Goal: Task Accomplishment & Management: Use online tool/utility

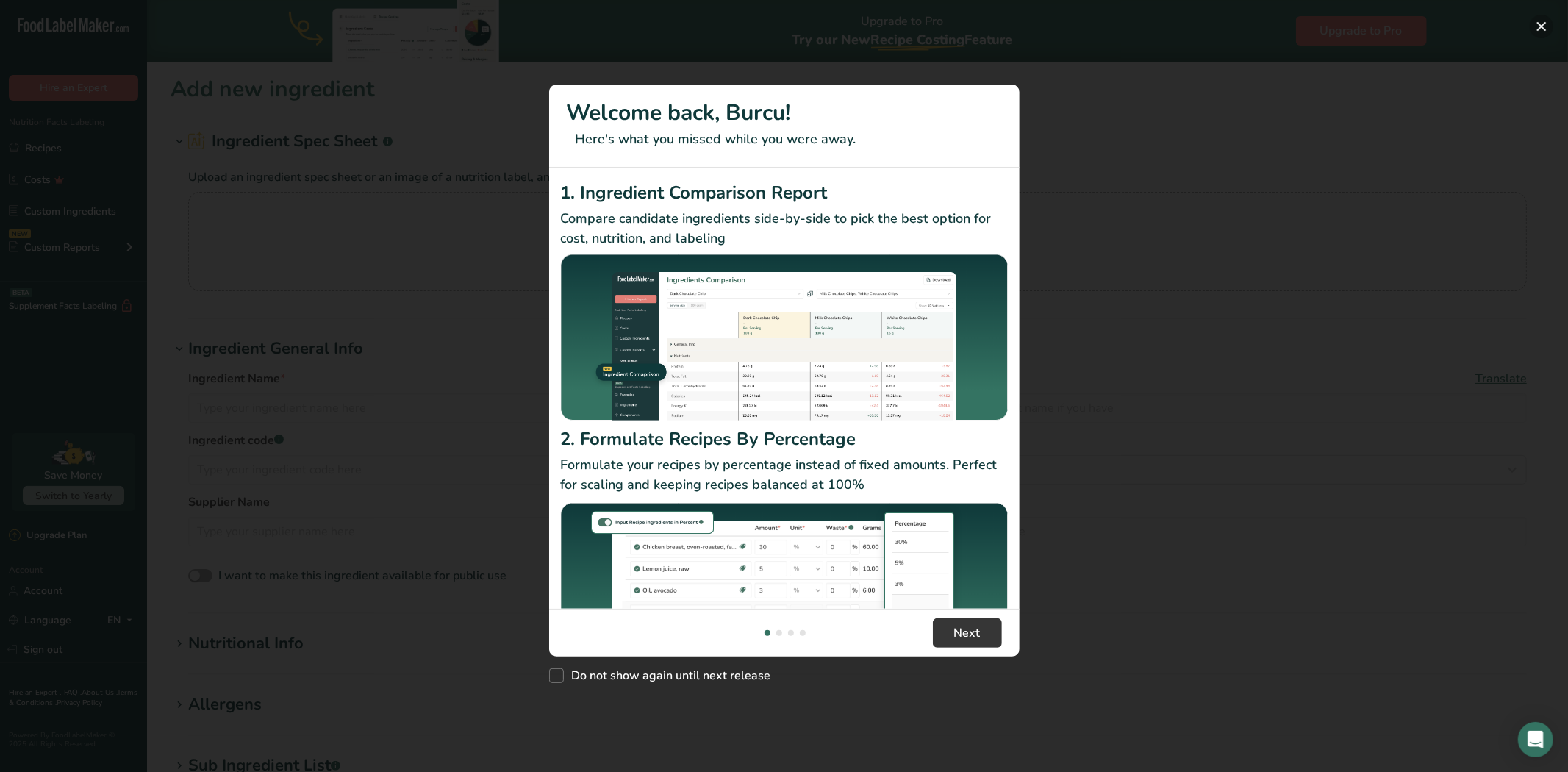
click at [1545, 24] on button "New Features" at bounding box center [1542, 26] width 23 height 24
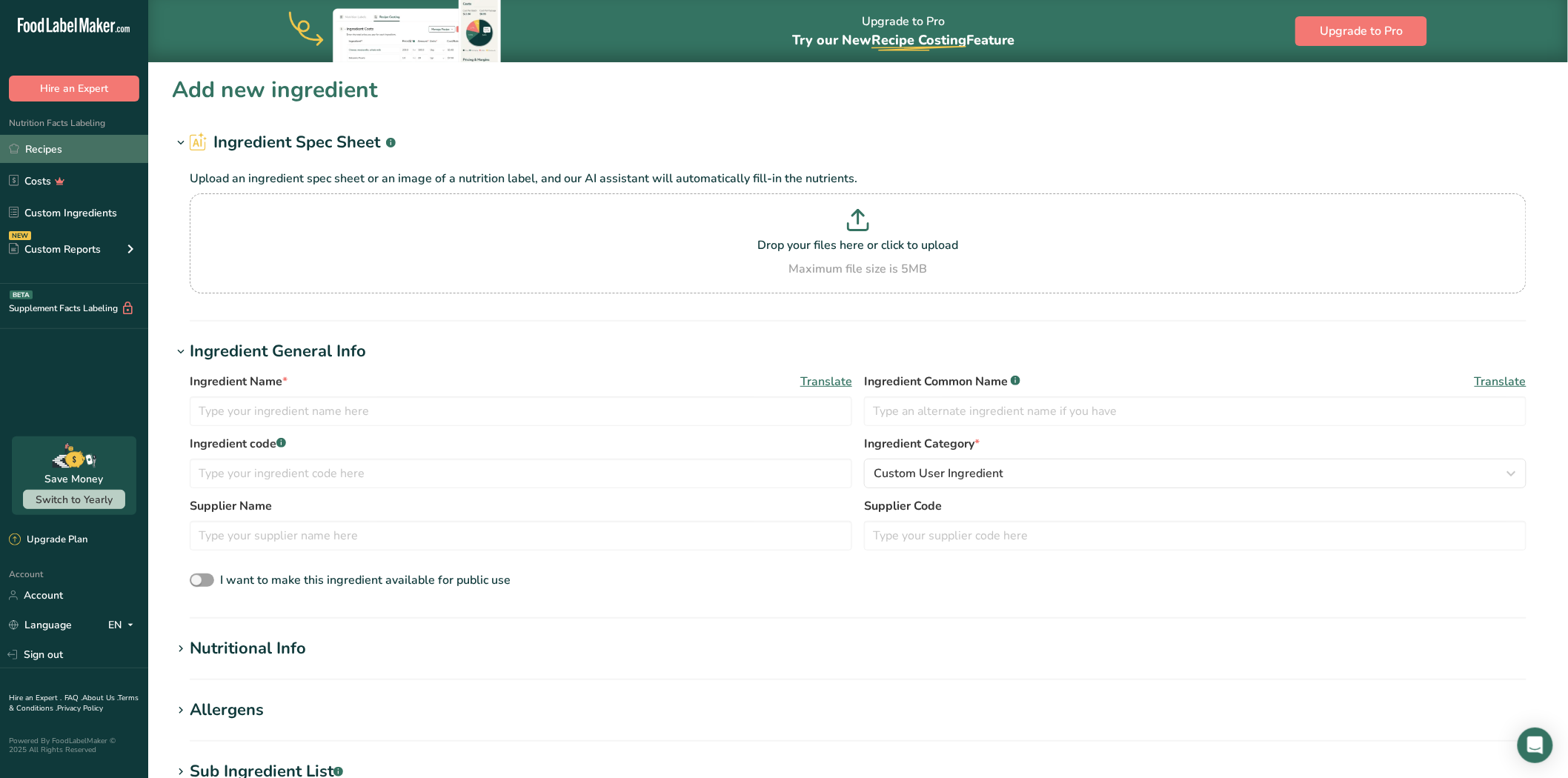
click at [68, 149] on link "Recipes" at bounding box center [74, 148] width 148 height 28
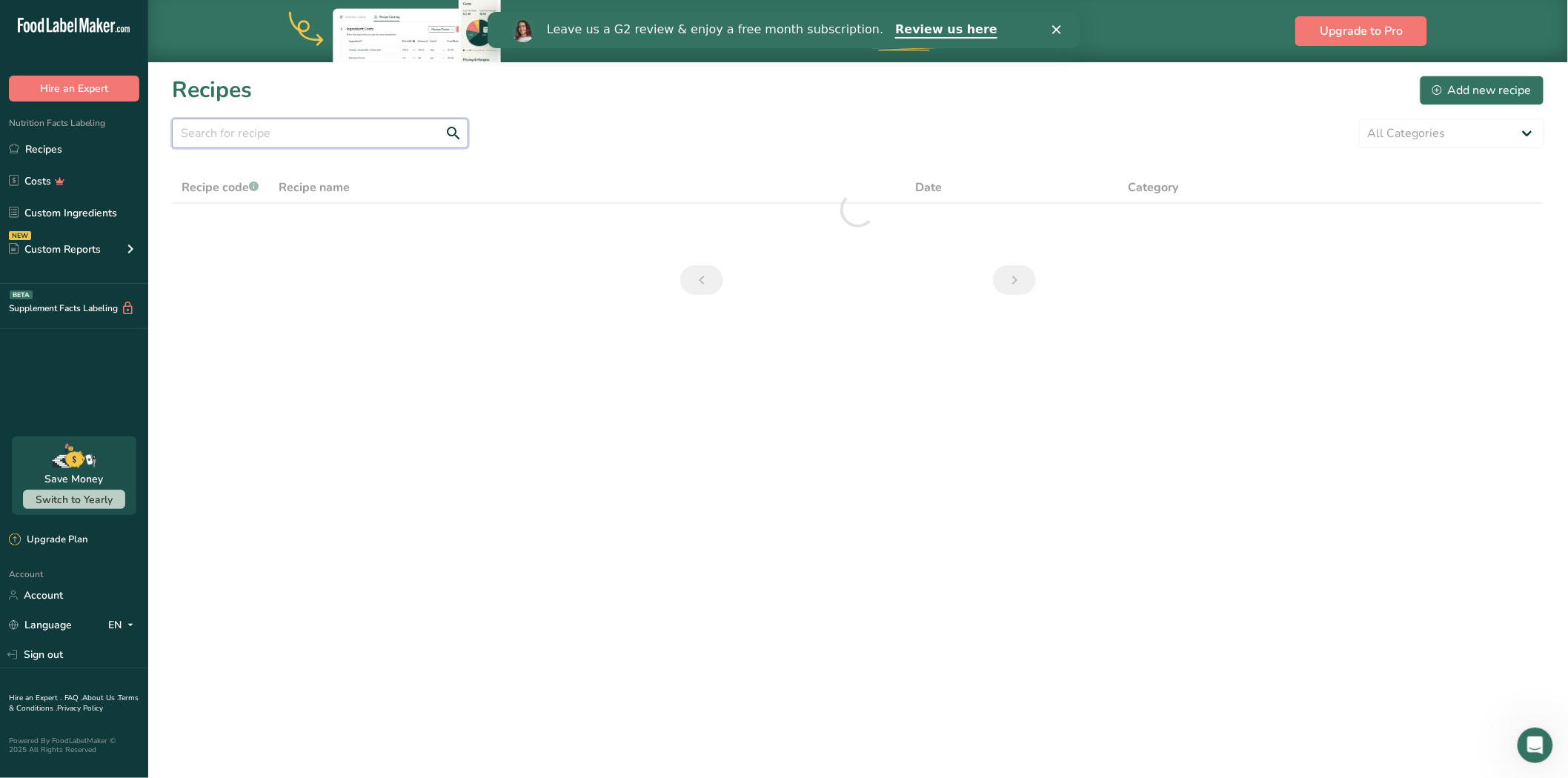
click at [201, 130] on input "text" at bounding box center [320, 133] width 296 height 30
type input "persimmon"
click at [309, 228] on link "[PERSON_NAME]" at bounding box center [588, 225] width 619 height 31
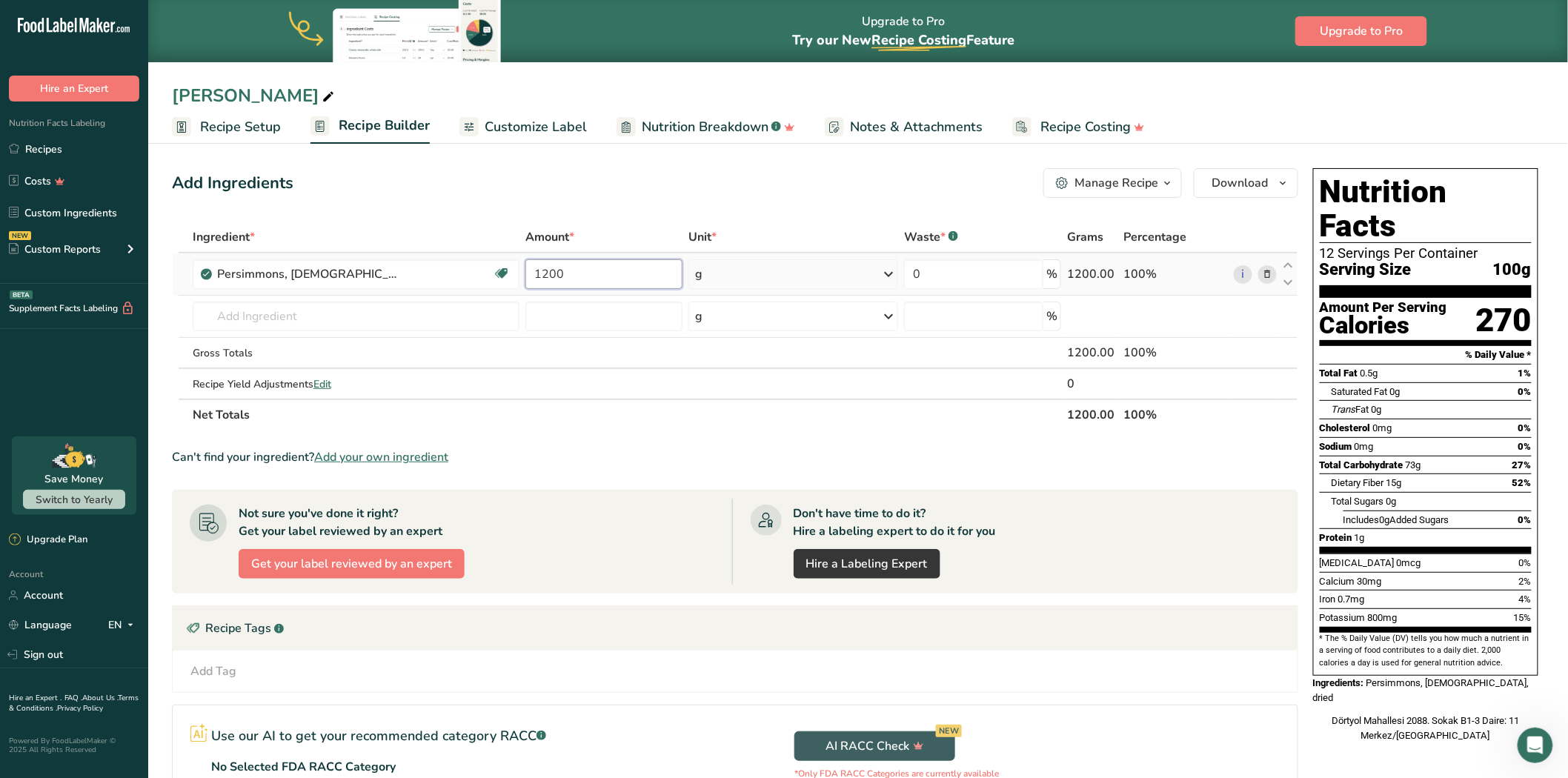
click at [601, 271] on input "1200" at bounding box center [604, 274] width 157 height 30
type input "1"
type input "300"
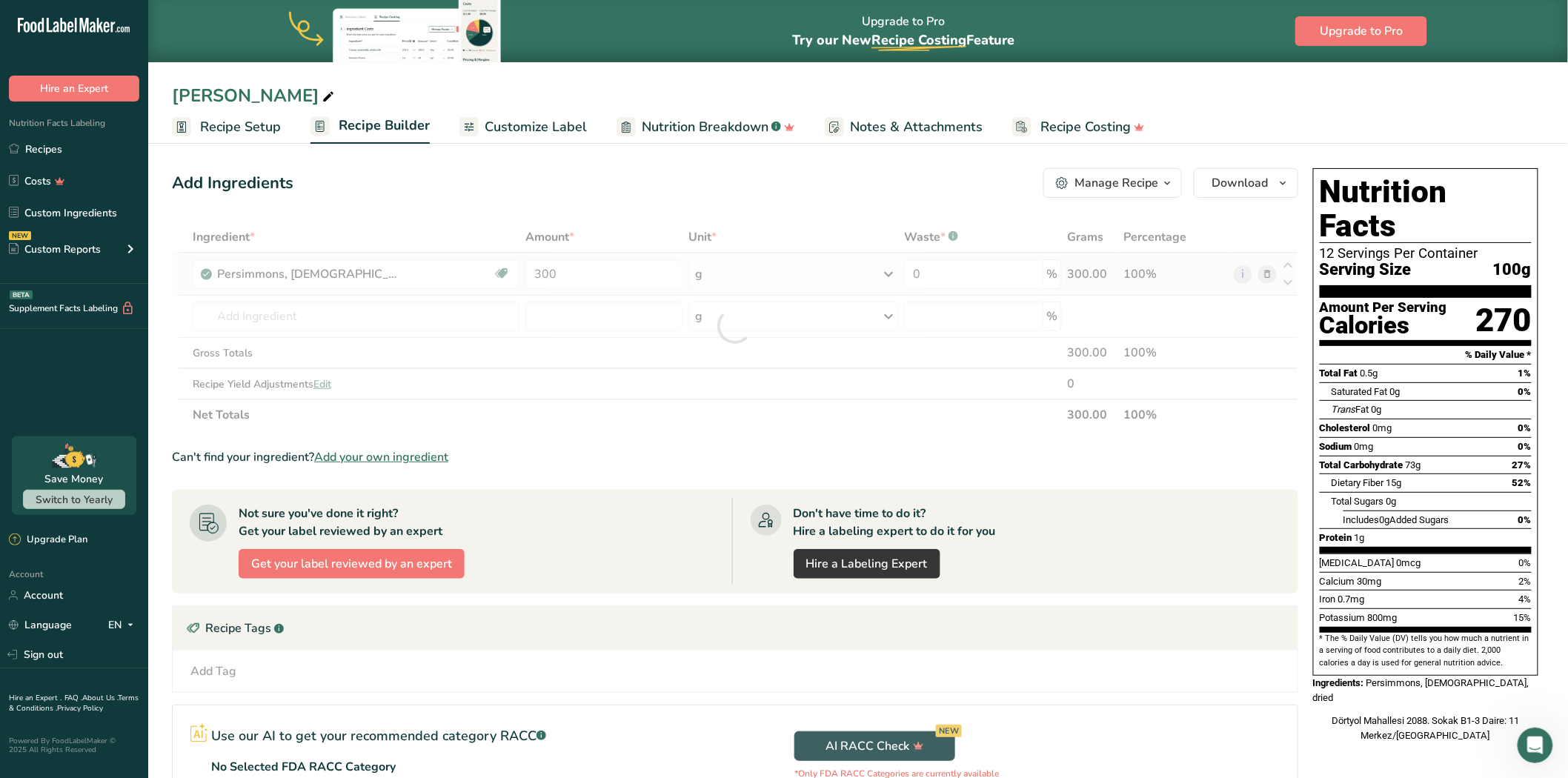
click at [798, 277] on div "Ingredient * Amount * Unit * Waste * .a-a{fill:#347362;}.b-a{fill:#fff;} Grams …" at bounding box center [735, 325] width 1126 height 209
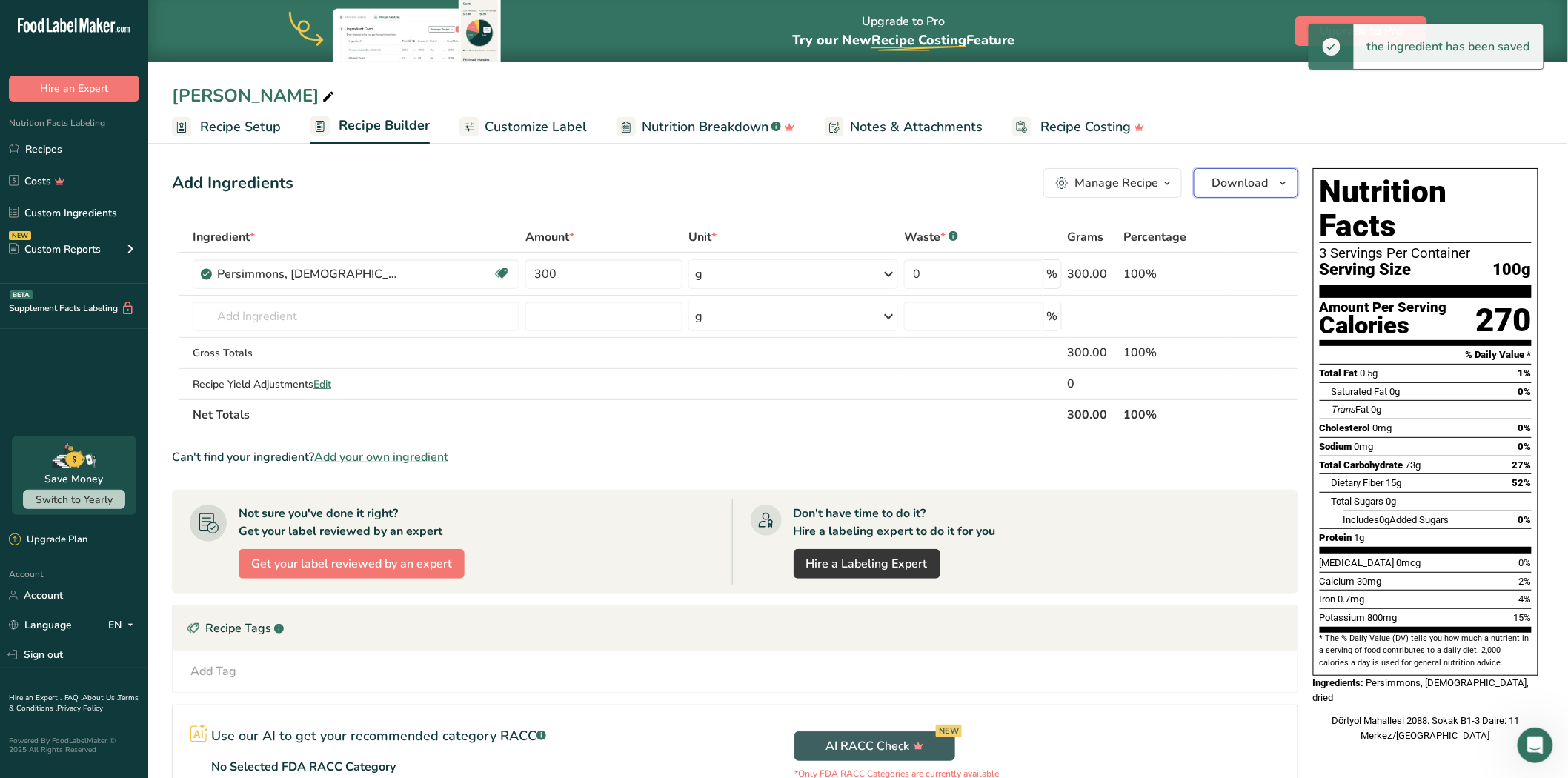
click at [1257, 197] on button "Download" at bounding box center [1246, 183] width 105 height 30
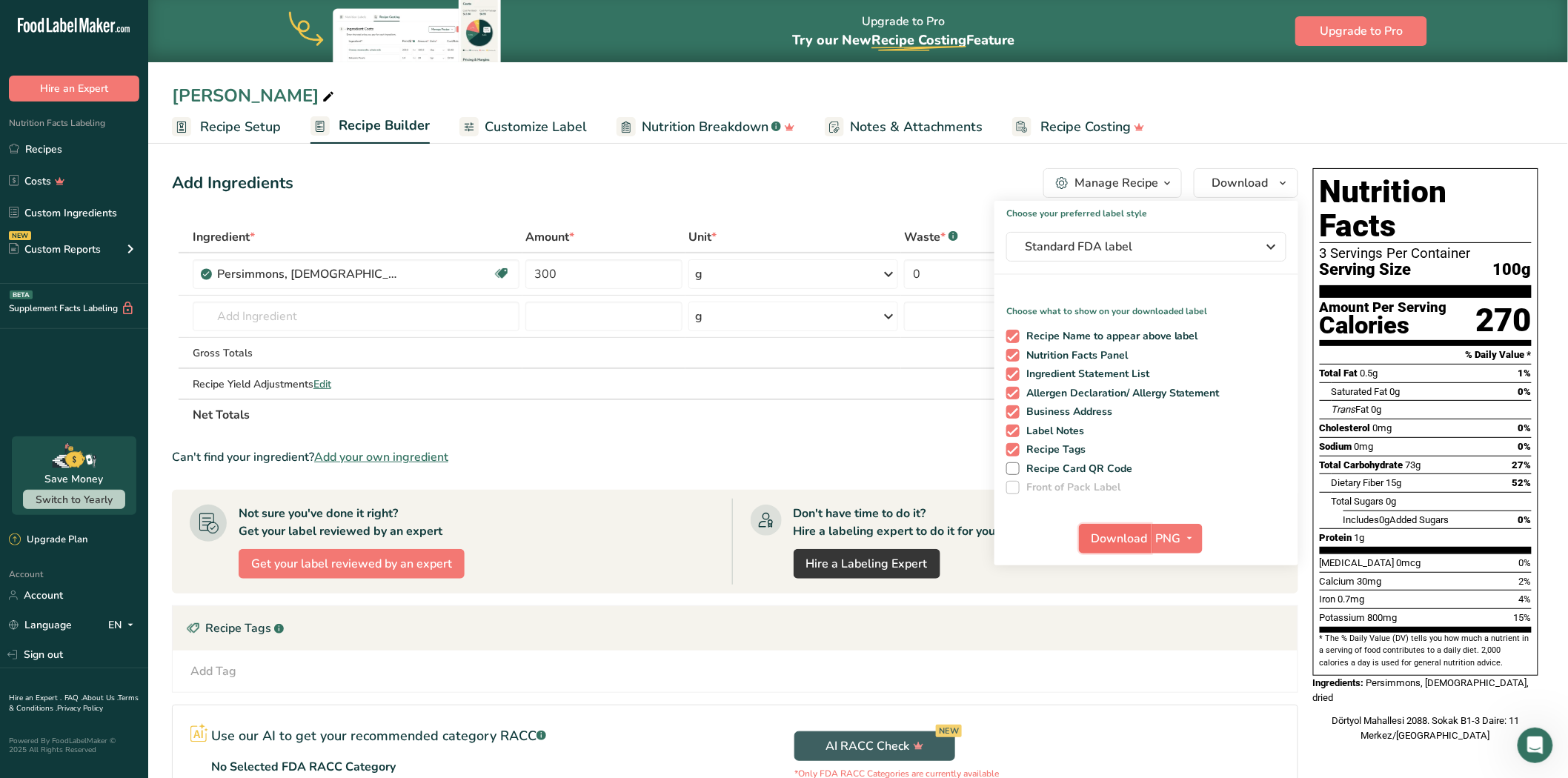
click at [1123, 527] on button "Download" at bounding box center [1115, 538] width 73 height 30
